Goal: Check status: Check status

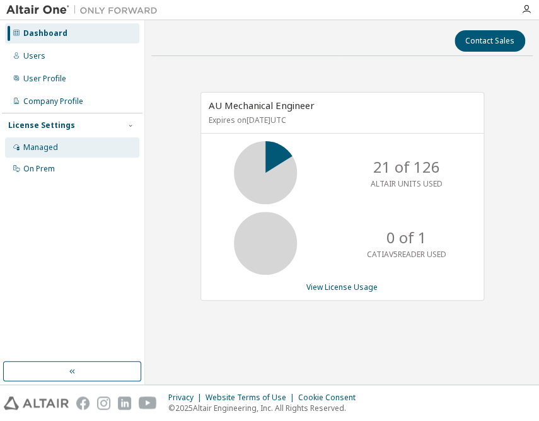
click at [81, 140] on div "Managed" at bounding box center [72, 147] width 134 height 20
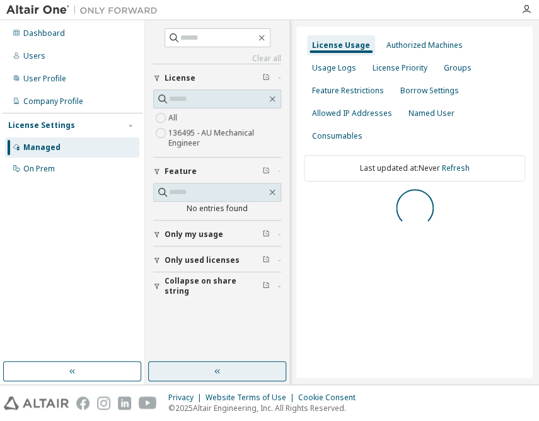
click at [231, 366] on button "button" at bounding box center [217, 371] width 138 height 20
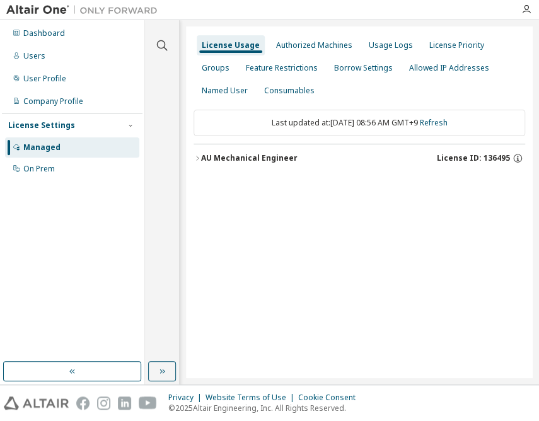
click at [261, 158] on div "AU Mechanical Engineer" at bounding box center [249, 158] width 96 height 10
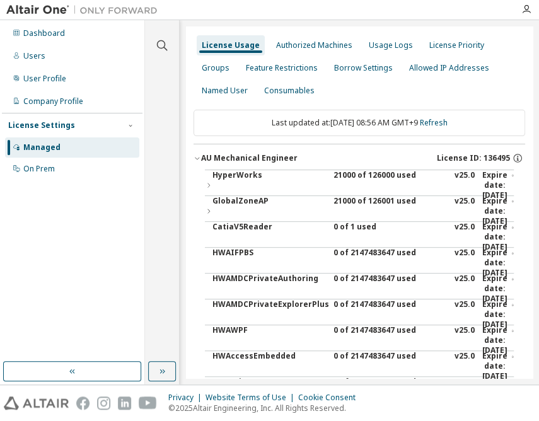
click at [363, 174] on div "21000 of 126000 used" at bounding box center [391, 185] width 114 height 30
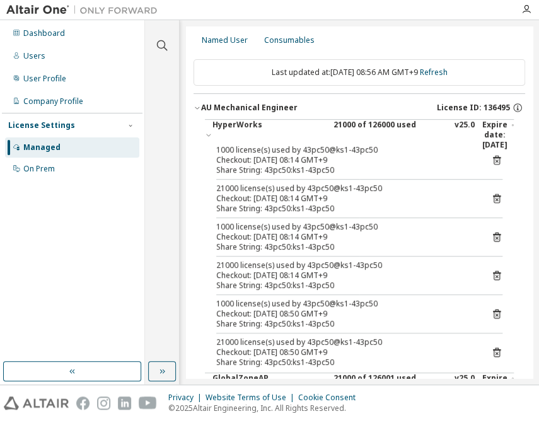
scroll to position [114, 0]
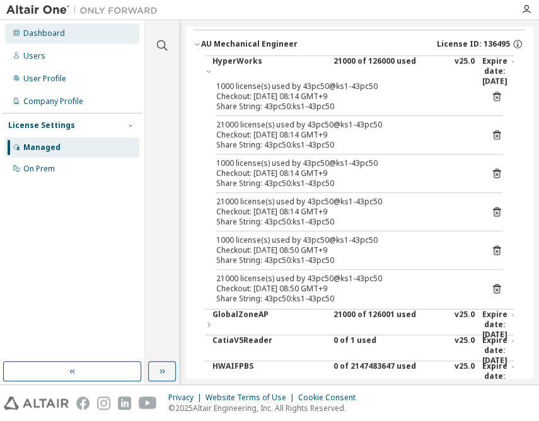
click at [62, 31] on div "Dashboard" at bounding box center [44, 33] width 42 height 10
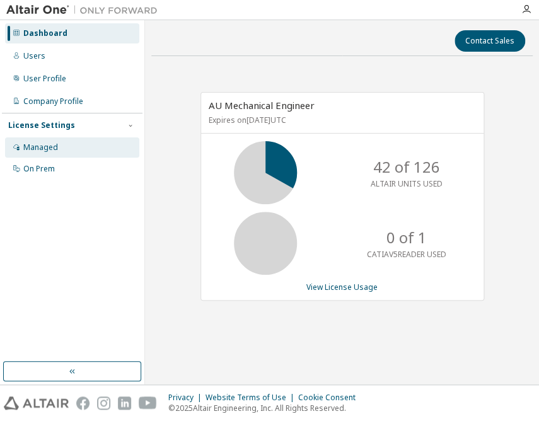
click at [65, 148] on div "Managed" at bounding box center [72, 147] width 134 height 20
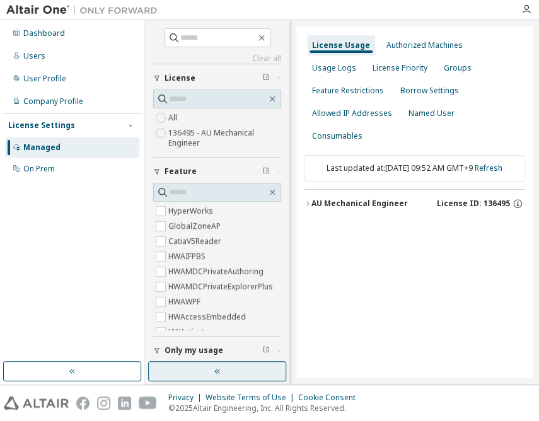
click at [267, 371] on button "button" at bounding box center [217, 371] width 138 height 20
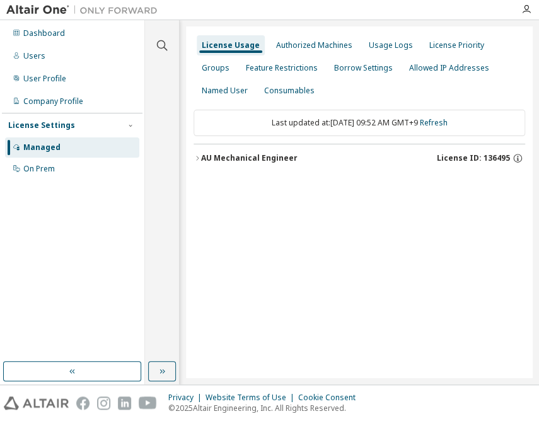
click at [292, 159] on div "AU Mechanical Engineer License ID: 136495" at bounding box center [363, 158] width 324 height 11
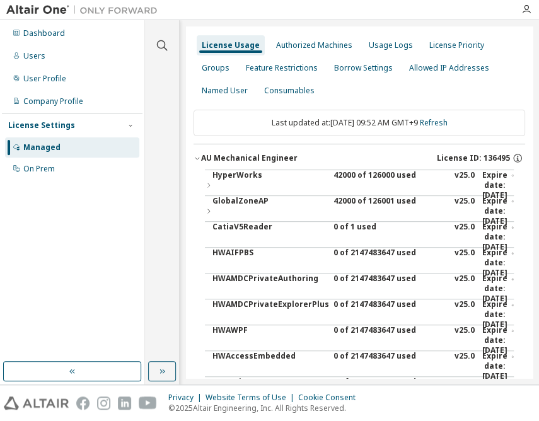
click at [375, 171] on div "42000 of 126000 used" at bounding box center [391, 185] width 114 height 30
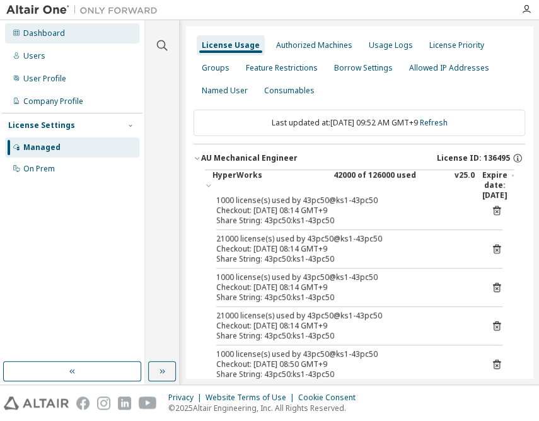
click at [59, 33] on div "Dashboard" at bounding box center [44, 33] width 42 height 10
